Goal: Task Accomplishment & Management: Complete application form

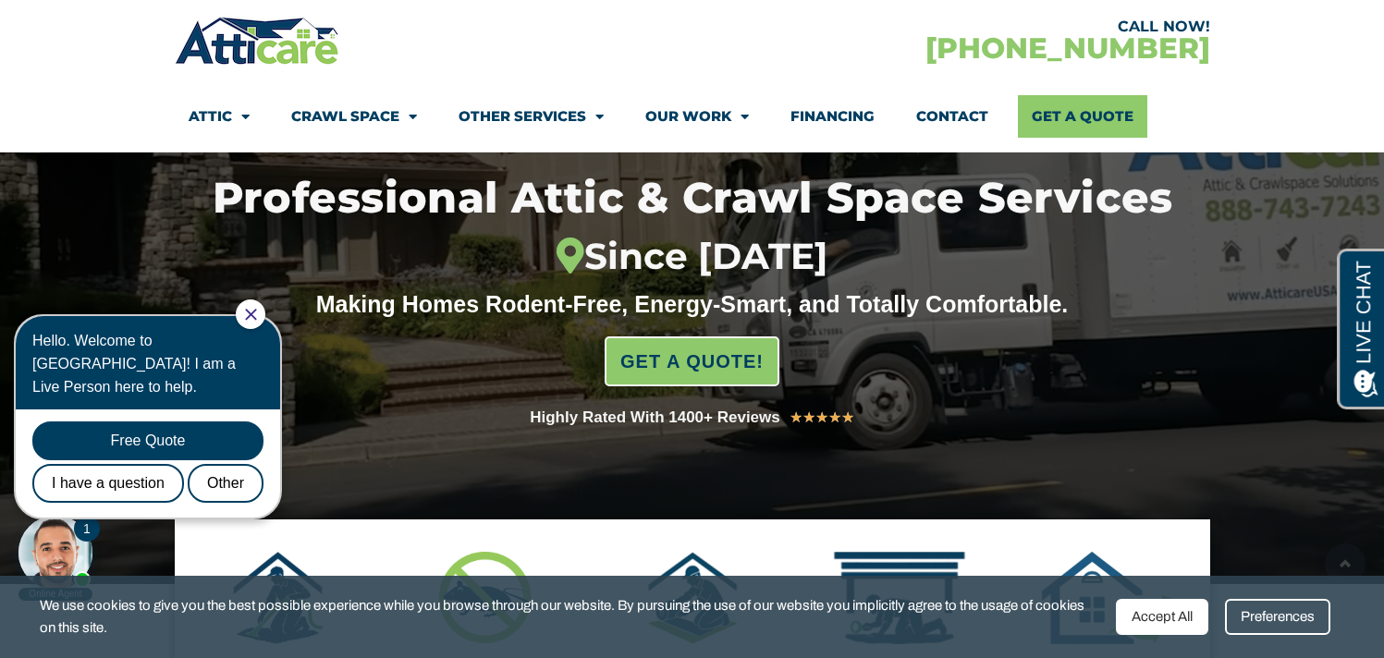
scroll to position [207, 0]
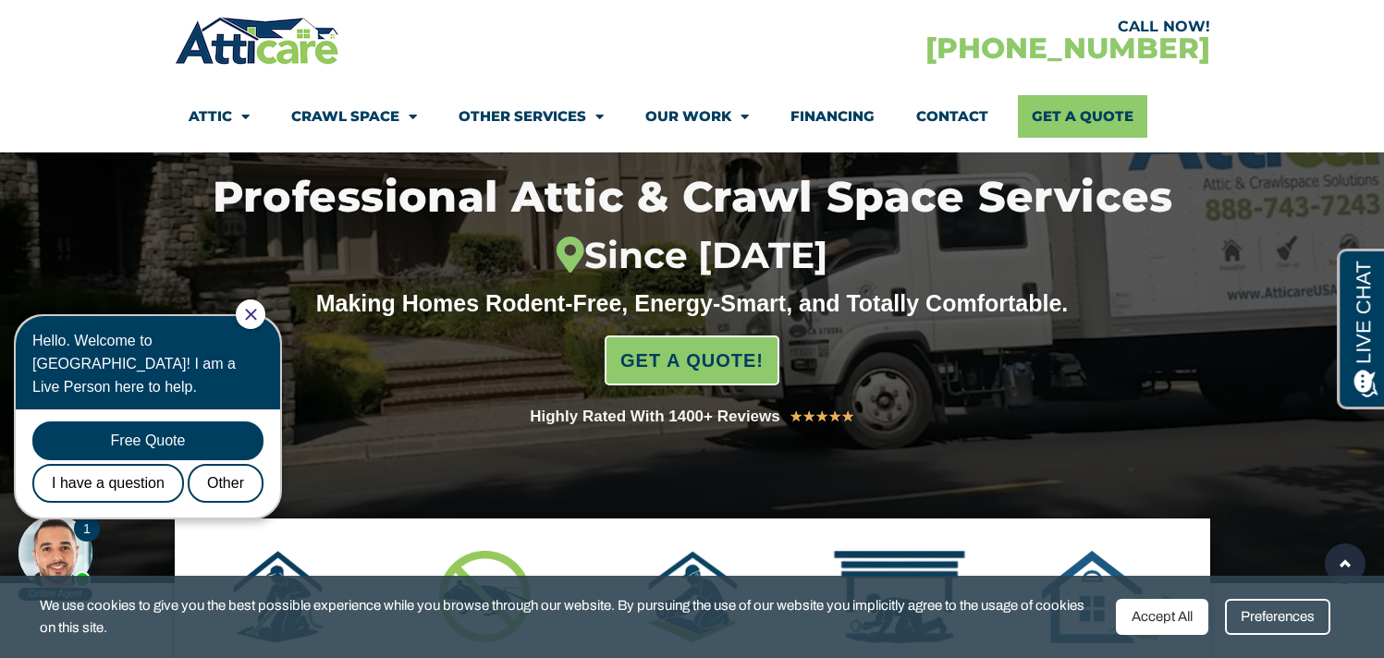
click at [265, 320] on div at bounding box center [251, 314] width 30 height 30
click at [257, 312] on icon "Close Chat" at bounding box center [251, 315] width 12 height 12
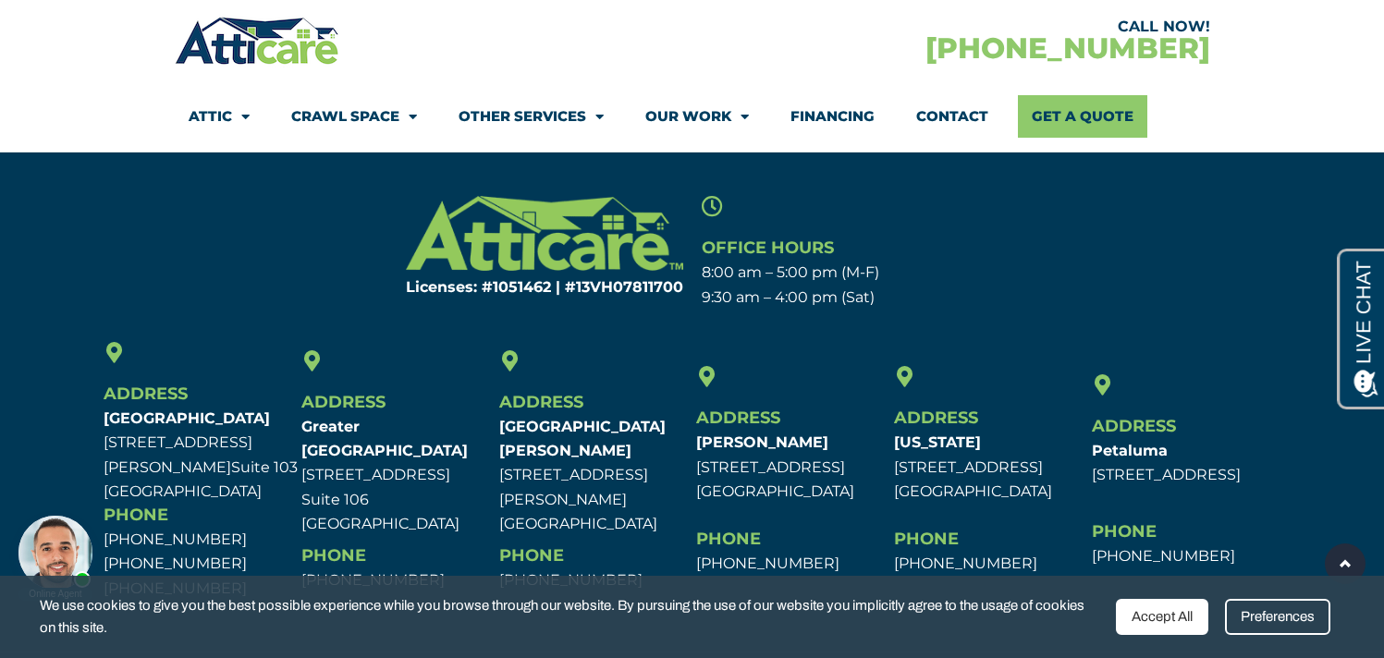
scroll to position [6069, 0]
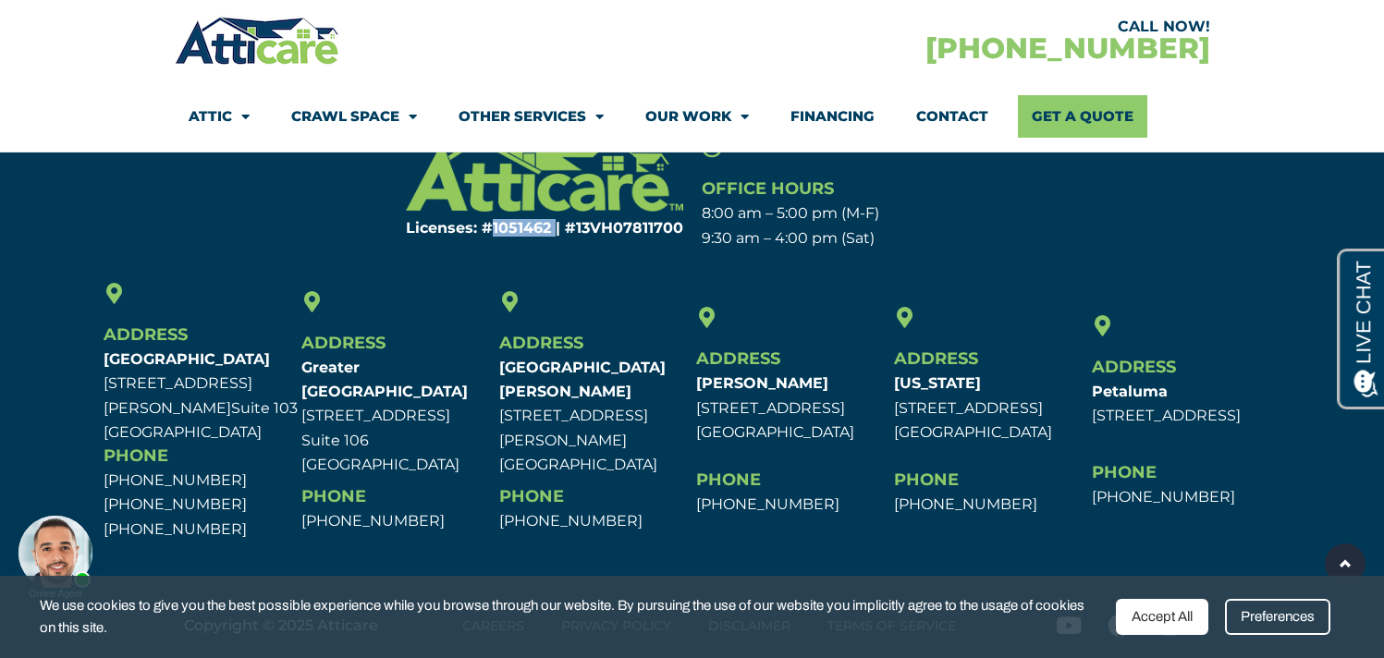
drag, startPoint x: 556, startPoint y: 259, endPoint x: 494, endPoint y: 262, distance: 62.0
click at [494, 236] on h6 "Licenses: #1051462 | #13VH078117​00" at bounding box center [517, 228] width 332 height 15
copy h6 "1051462"
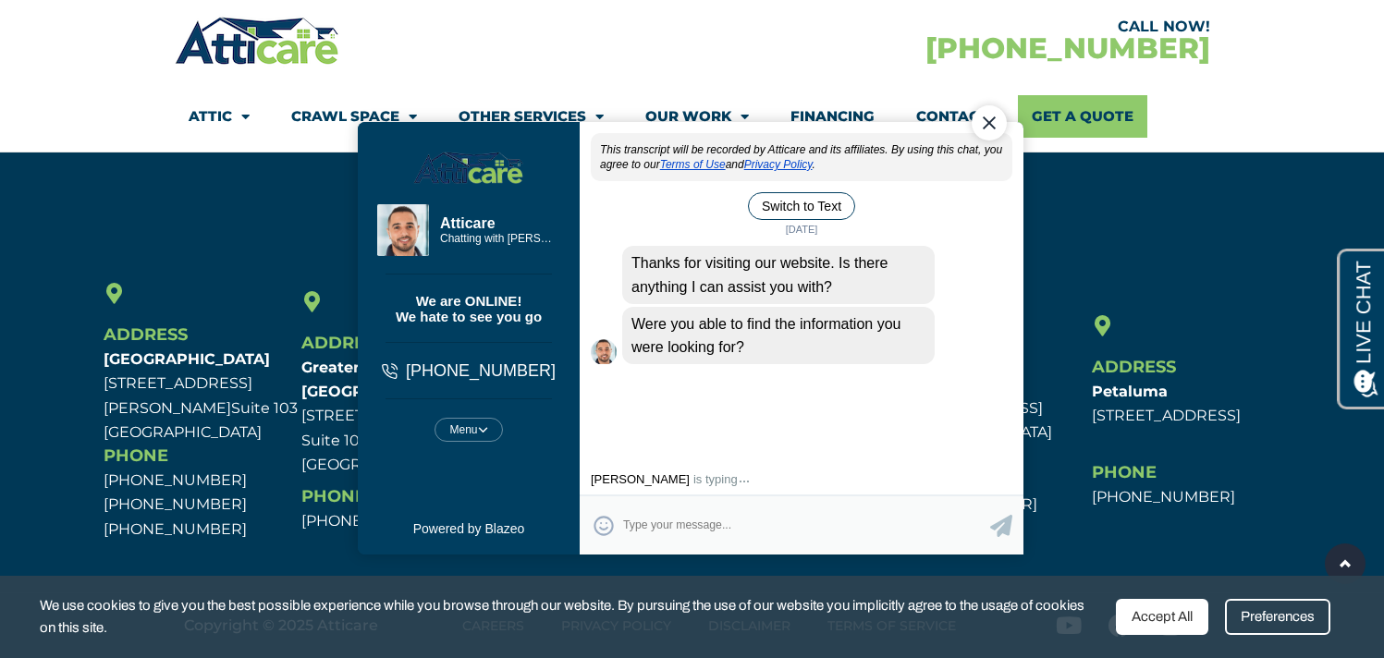
scroll to position [0, 0]
click at [995, 125] on div "Close Chat" at bounding box center [988, 122] width 35 height 35
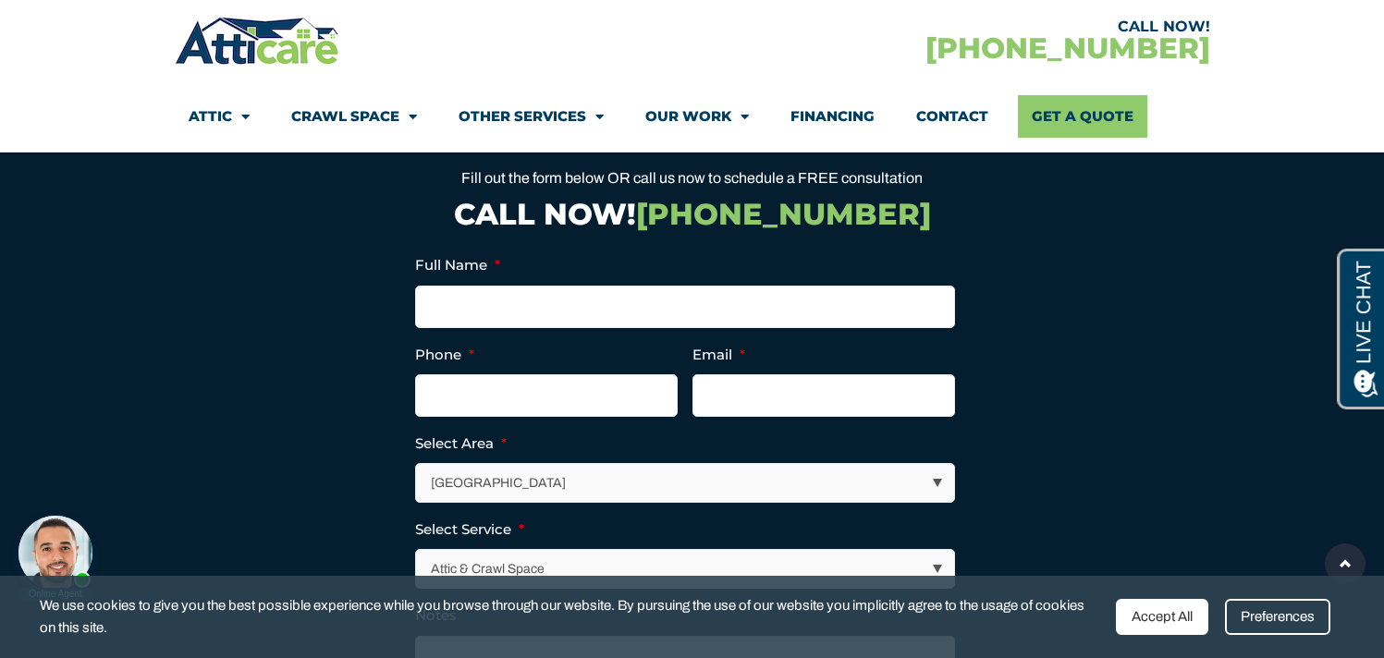
scroll to position [5061, 0]
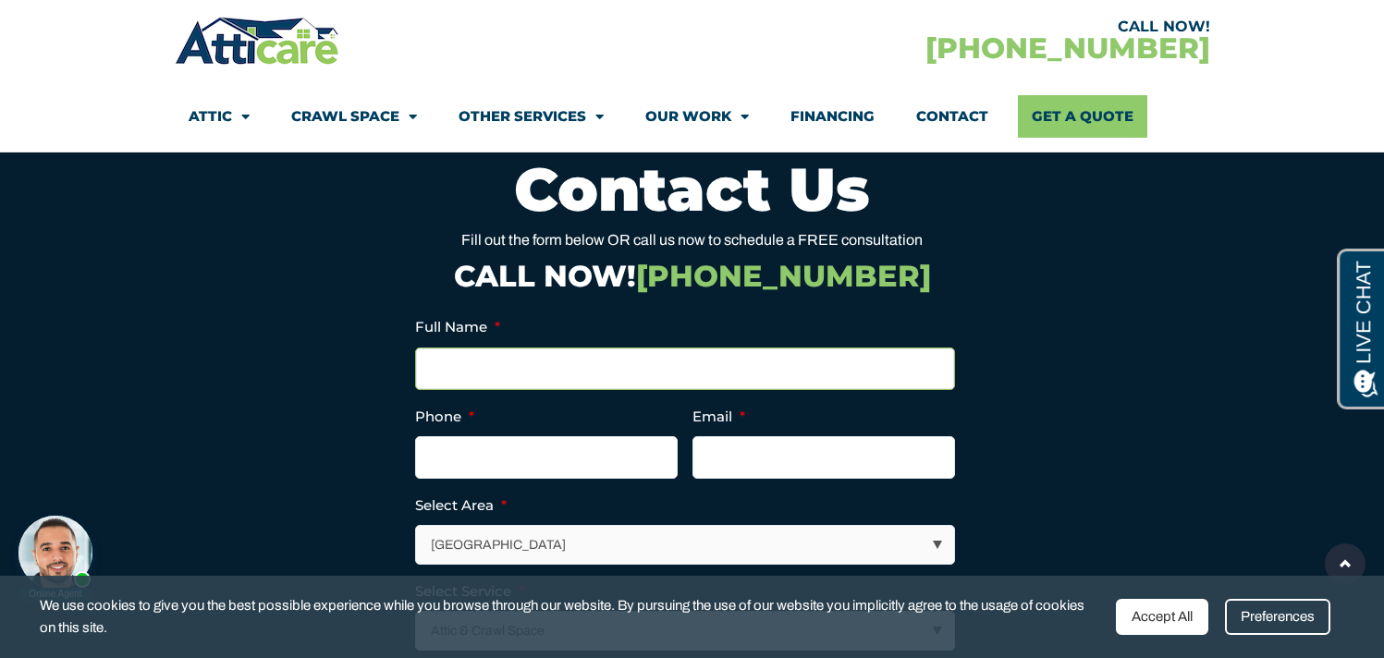
click at [663, 390] on input "Full Name *" at bounding box center [685, 369] width 540 height 43
type input "Jennifer Ketenjian"
type input "4086213456"
type input "jenniferketenjian@gmail.com"
type input "(408) 621-3456"
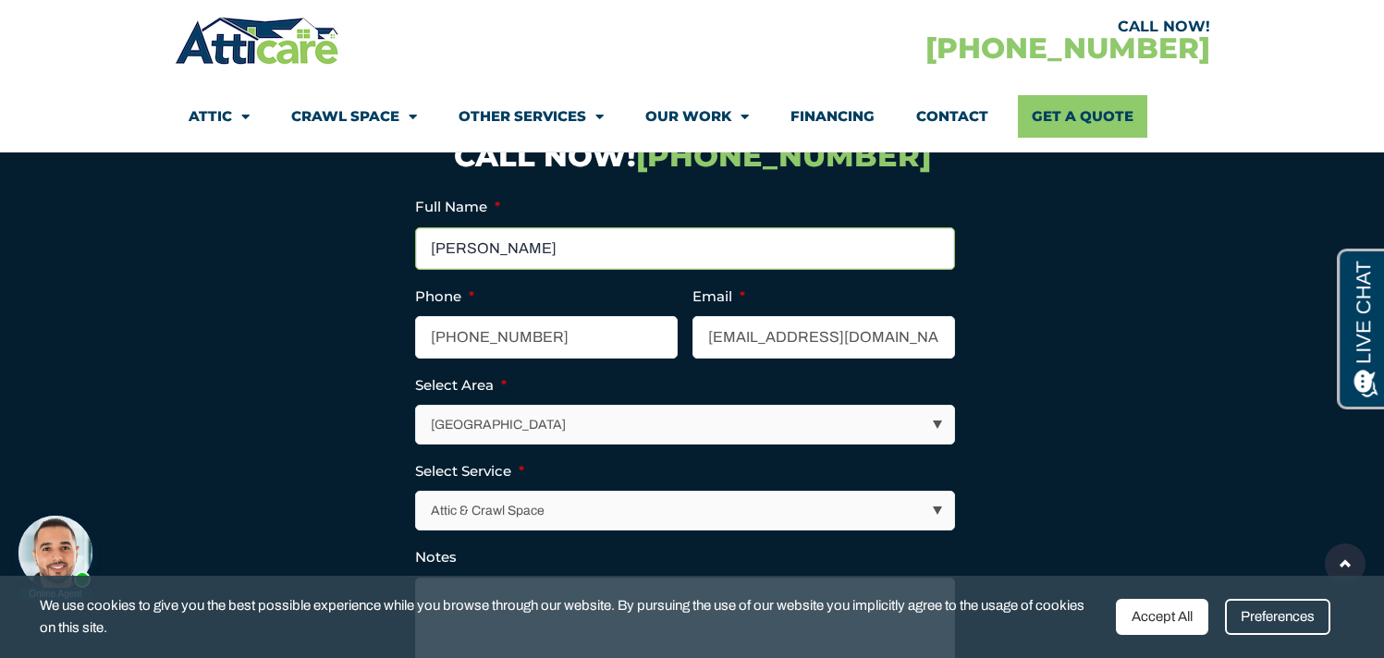
scroll to position [5191, 0]
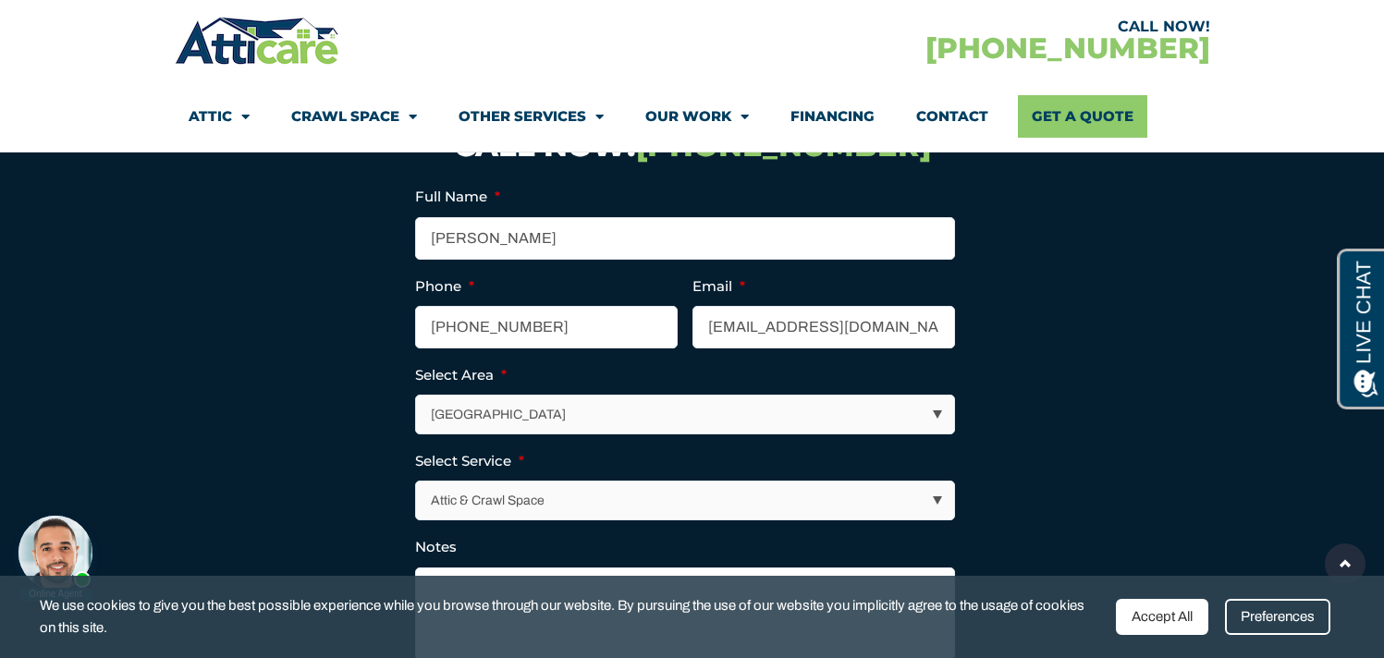
click at [582, 434] on select "Los Angeles Area San Francisco Bay Area New Jersey / New York Area Other Areas" at bounding box center [685, 415] width 538 height 38
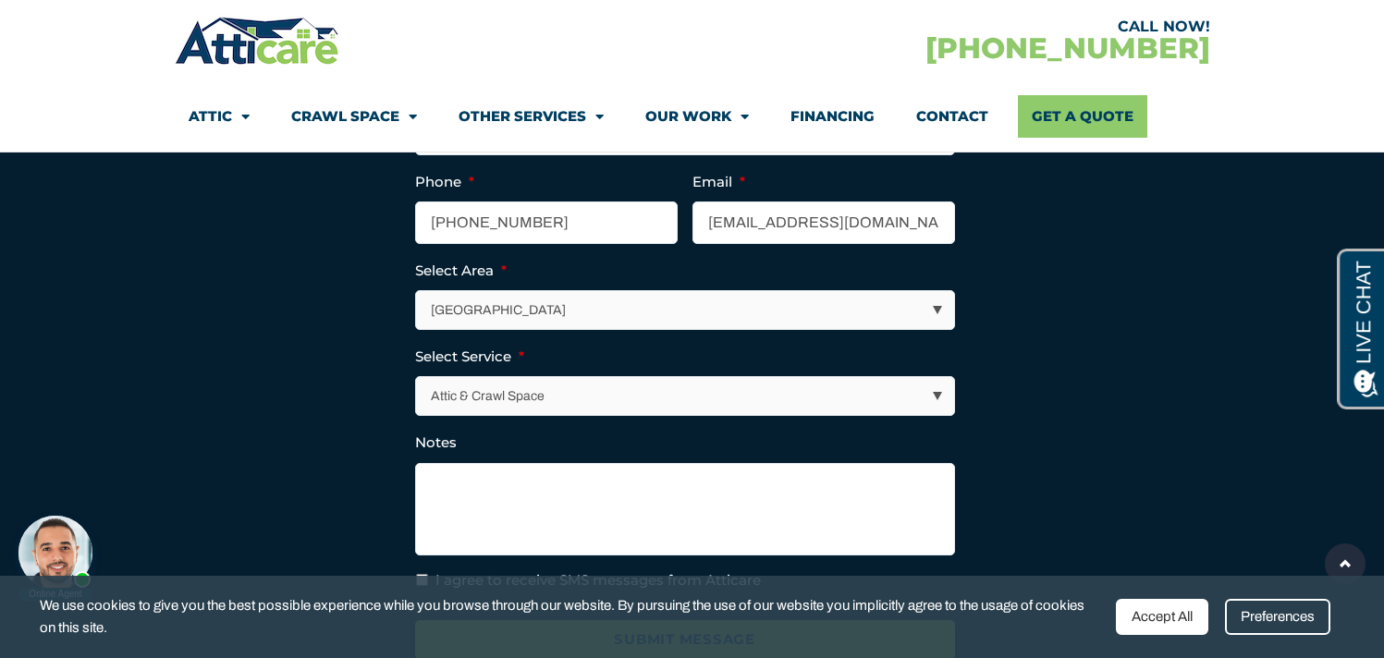
scroll to position [5343, 0]
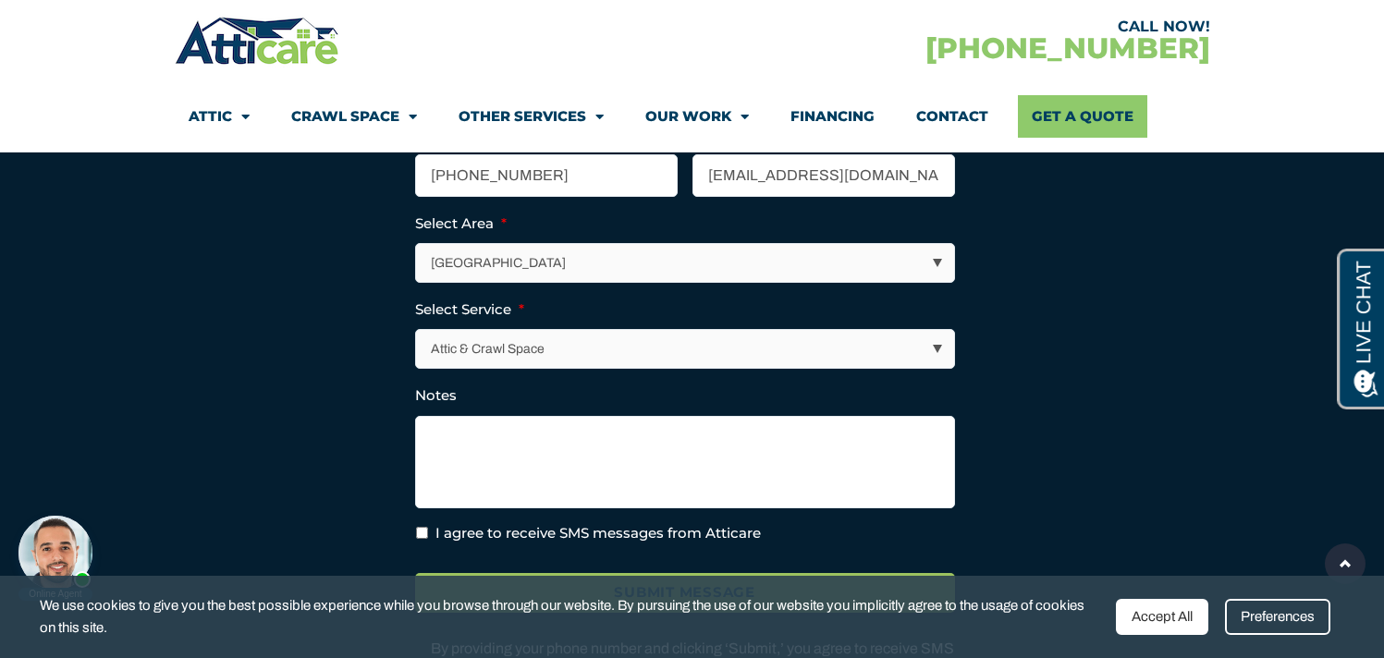
click at [544, 368] on select "Attic & Crawl Space Insulation Roofing Solar Energy Other Services" at bounding box center [685, 349] width 538 height 38
click at [416, 368] on select "Attic & Crawl Space Insulation Roofing Solar Energy Other Services" at bounding box center [685, 349] width 538 height 38
click at [500, 368] on select "Attic & Crawl Space Insulation Roofing Solar Energy Other Services" at bounding box center [685, 349] width 538 height 38
select select "Attic & Crawl Space"
click at [416, 368] on select "Attic & Crawl Space Insulation Roofing Solar Energy Other Services" at bounding box center [685, 349] width 538 height 38
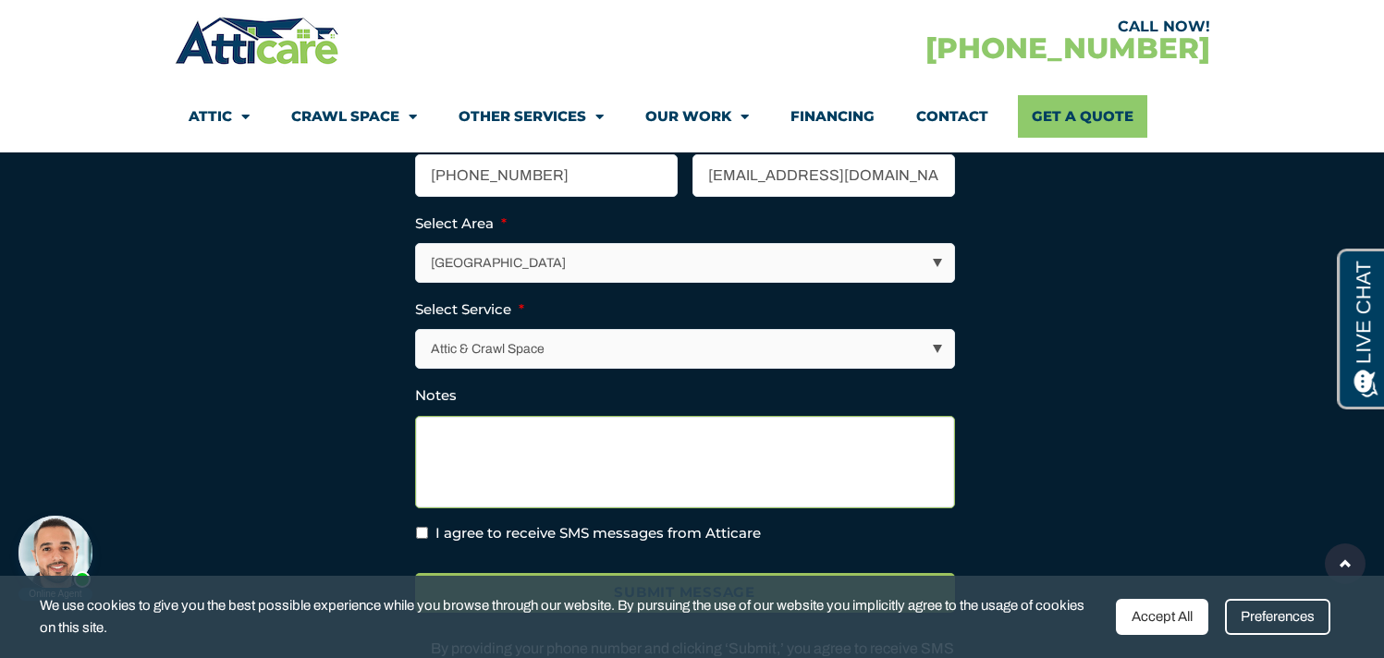
click at [485, 465] on textarea "Notes" at bounding box center [685, 462] width 540 height 92
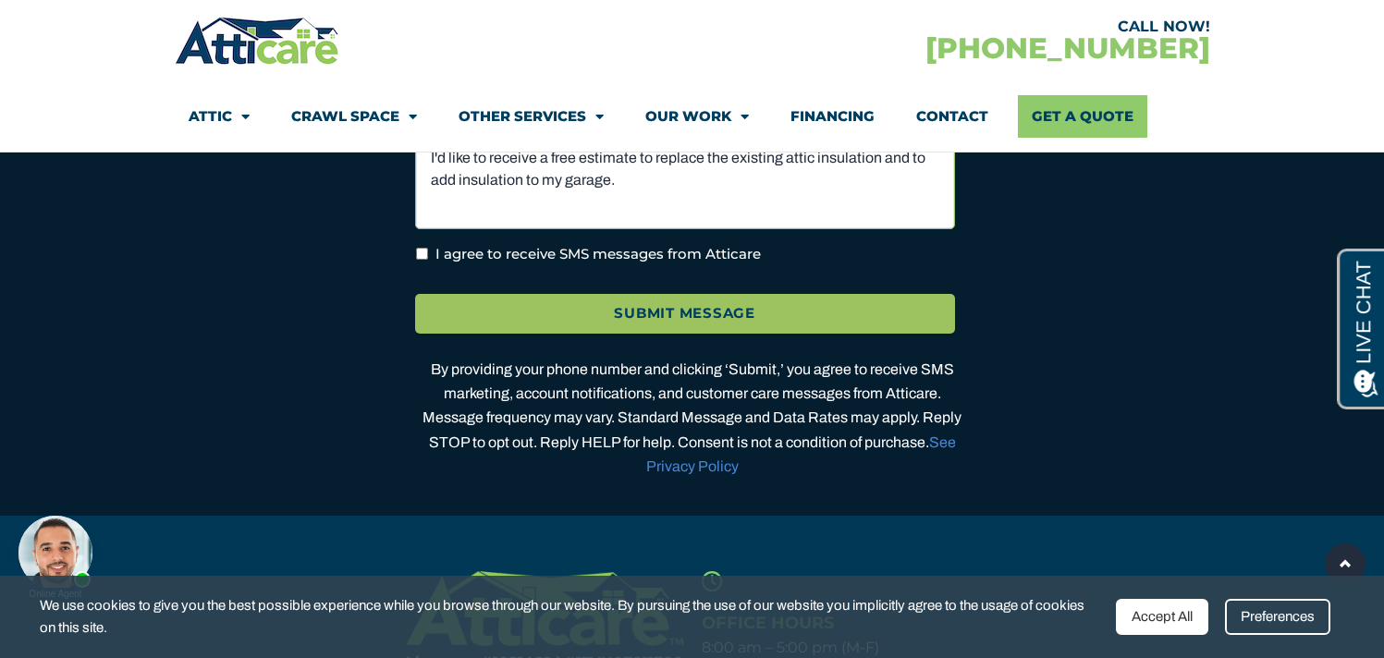
scroll to position [5639, 0]
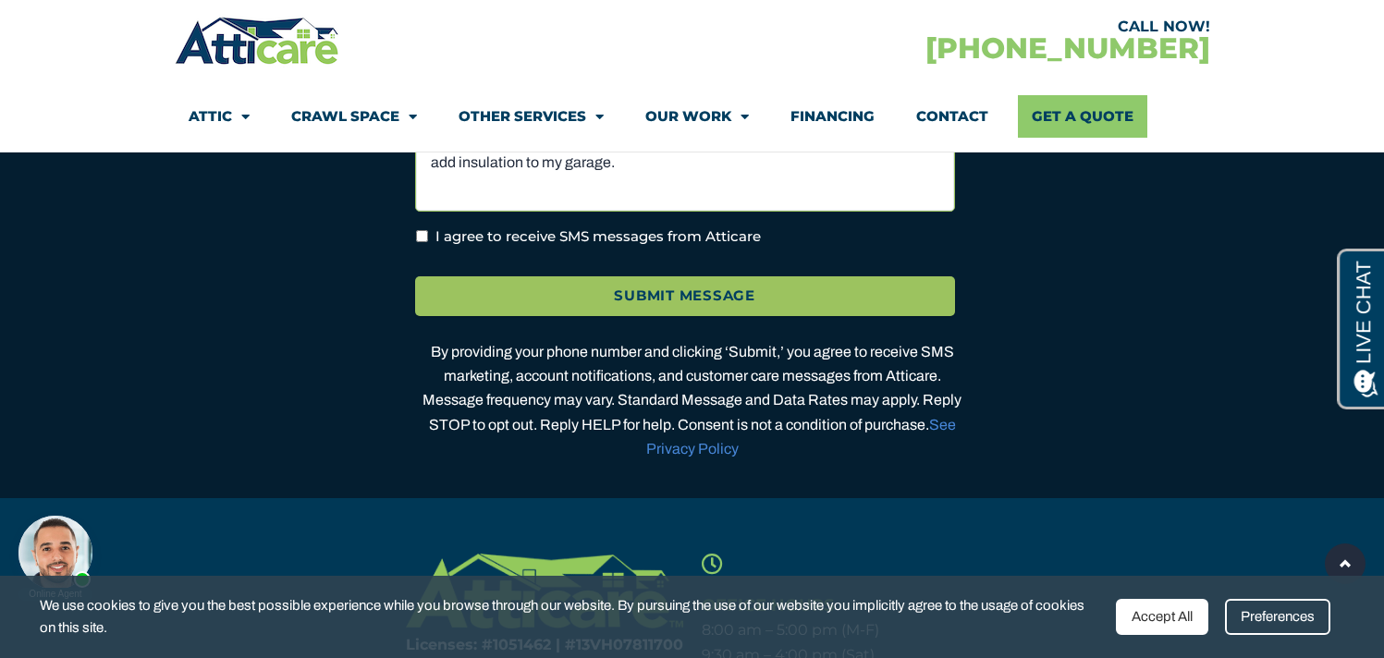
type textarea "I'd like to receive a free estimate to replace the existing attic insulation an…"
click at [423, 242] on input "I agree to receive SMS messages from Atticare" at bounding box center [422, 236] width 12 height 12
checkbox input "true"
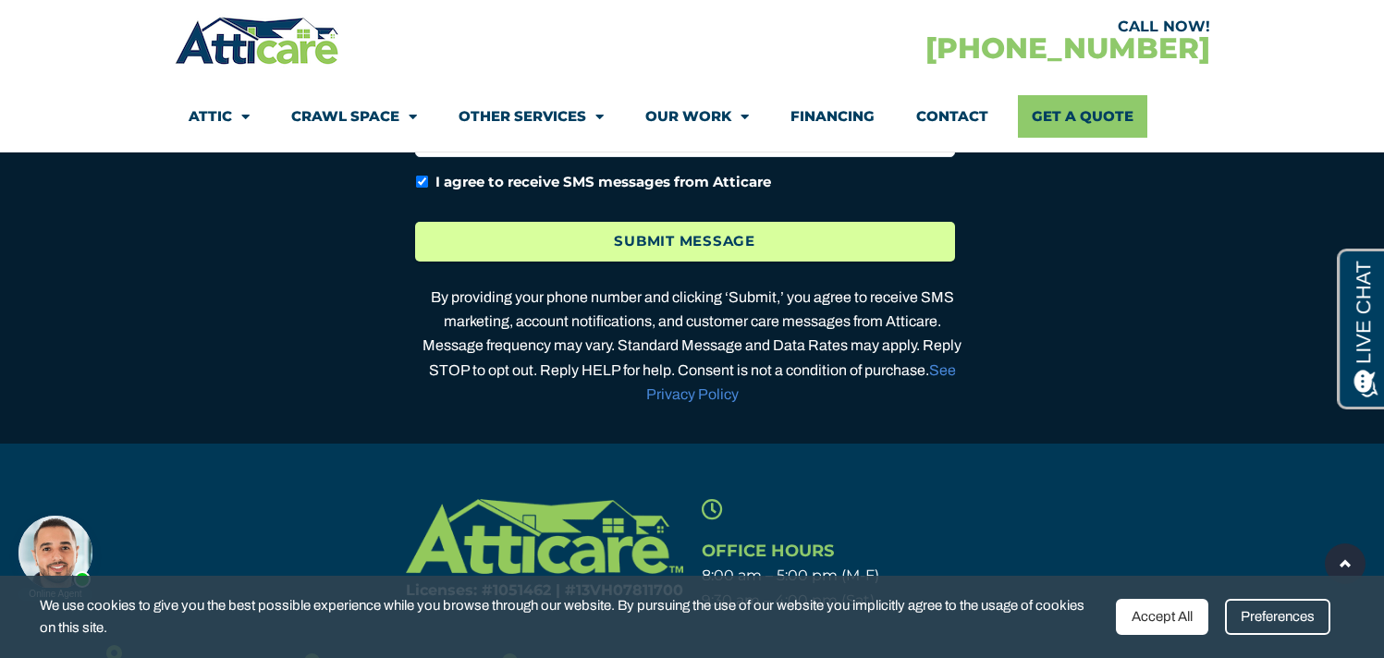
scroll to position [5678, 0]
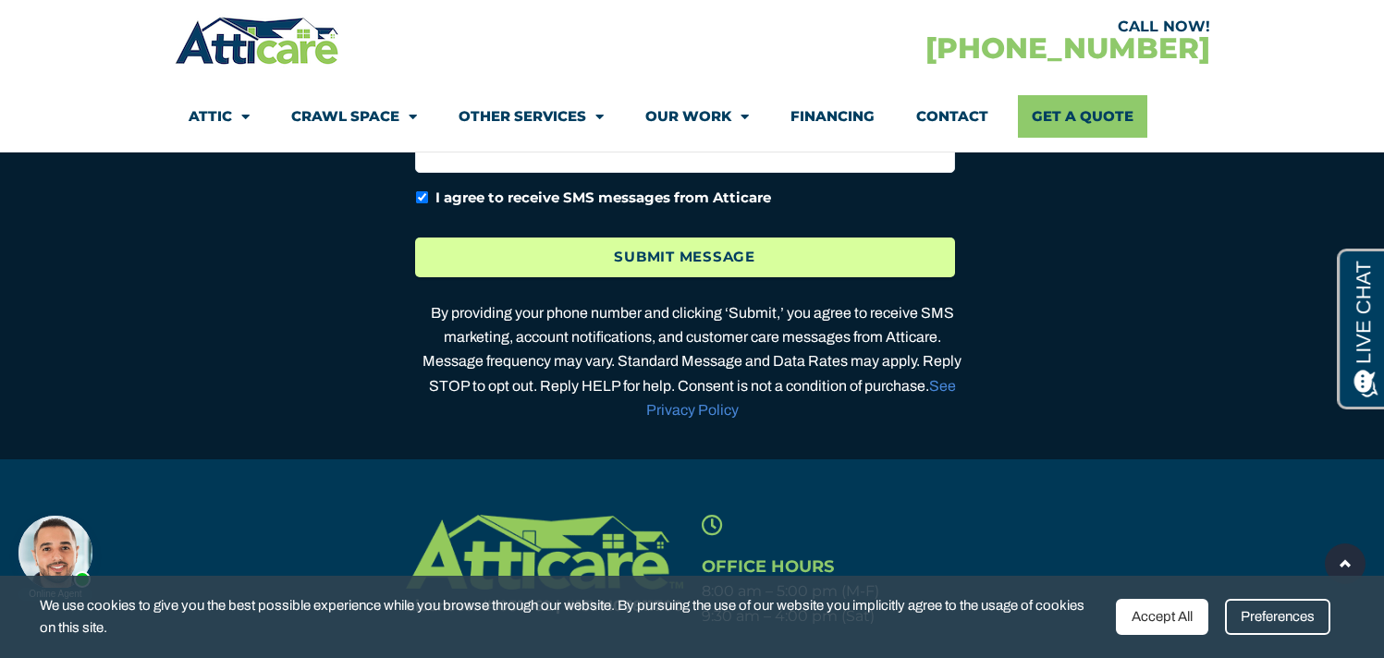
click at [864, 277] on input "Submit Message" at bounding box center [685, 258] width 540 height 40
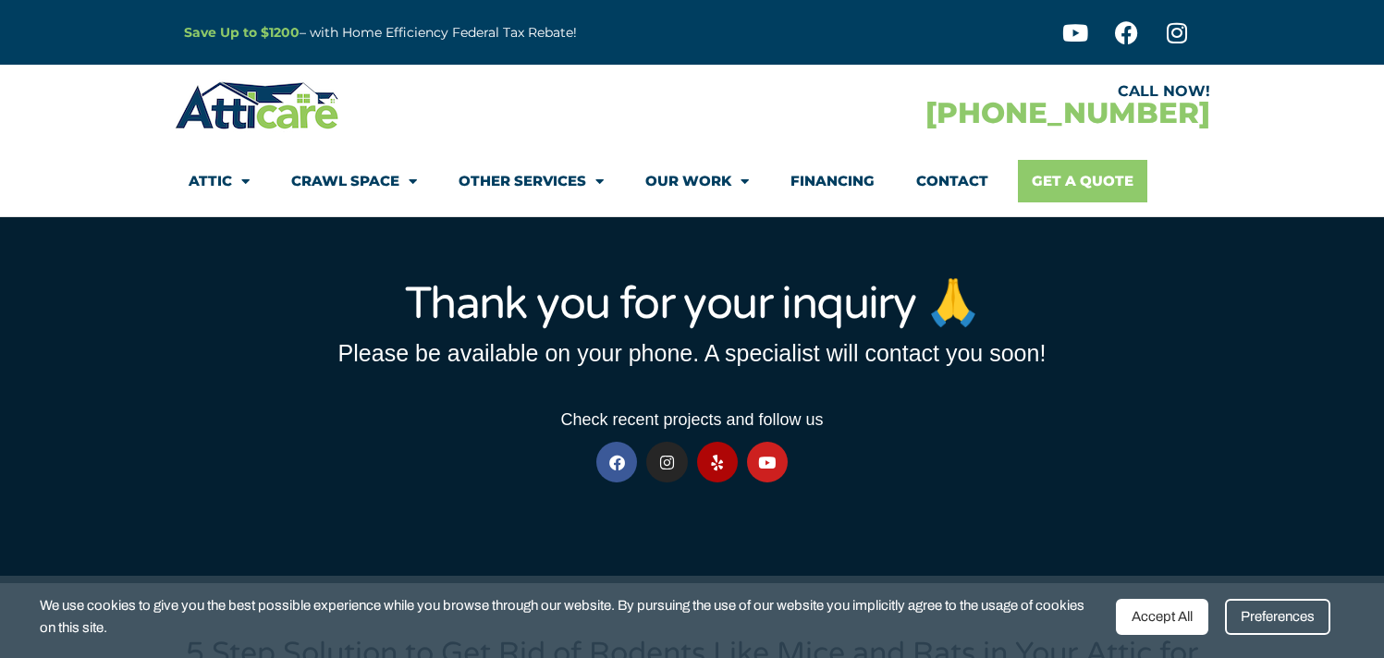
click at [1045, 189] on link "Get A Quote" at bounding box center [1082, 181] width 129 height 43
